Goal: Obtain resource: Download file/media

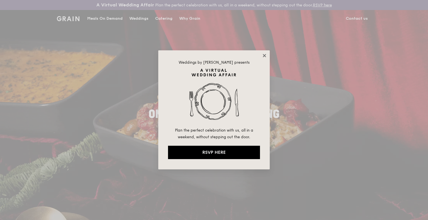
click at [262, 55] on icon at bounding box center [264, 55] width 5 height 5
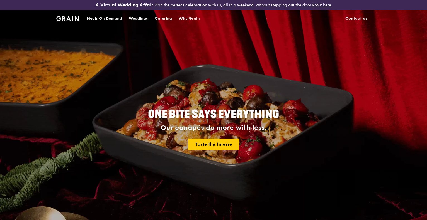
click at [164, 18] on div "Catering" at bounding box center [163, 18] width 17 height 17
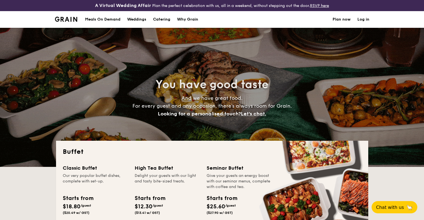
select select
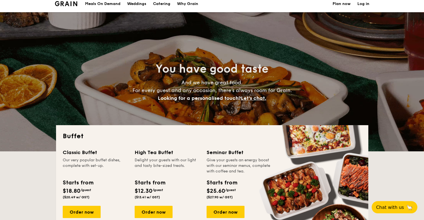
scroll to position [84, 0]
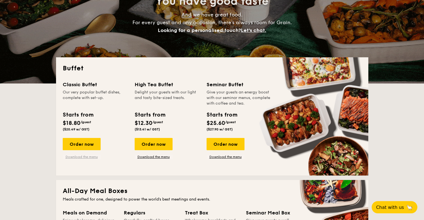
click at [86, 156] on link "Download the menu" at bounding box center [82, 157] width 38 height 4
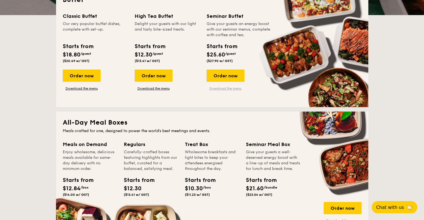
scroll to position [139, 0]
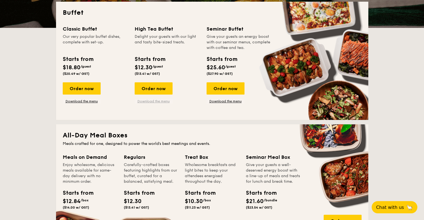
click at [149, 101] on link "Download the menu" at bounding box center [154, 101] width 38 height 4
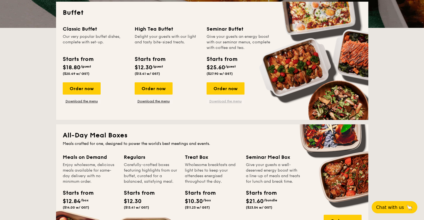
click at [233, 100] on link "Download the menu" at bounding box center [226, 101] width 38 height 4
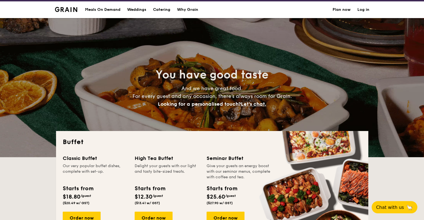
scroll to position [0, 0]
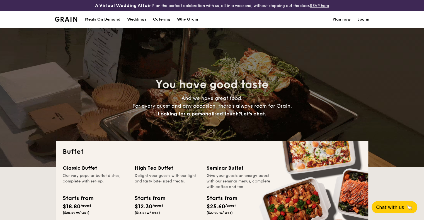
click at [158, 20] on h1 "Catering" at bounding box center [161, 19] width 17 height 17
click at [162, 19] on h1 "Catering" at bounding box center [161, 19] width 17 height 17
